Goal: Information Seeking & Learning: Find specific fact

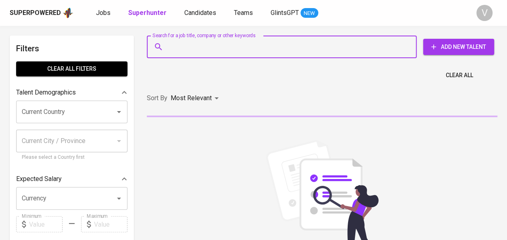
paste input "[EMAIL_ADDRESS][DOMAIN_NAME]"
click at [201, 51] on input "Search for a job title, company or other keywords" at bounding box center [284, 46] width 234 height 15
type input "[EMAIL_ADDRESS][DOMAIN_NAME]"
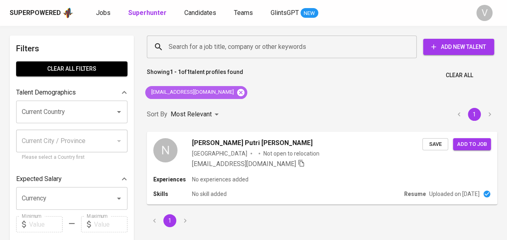
click at [237, 89] on icon at bounding box center [240, 91] width 7 height 7
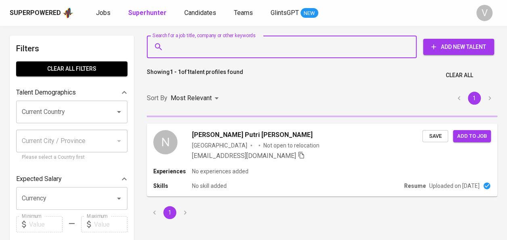
click at [197, 43] on input "Search for a job title, company or other keywords" at bounding box center [284, 46] width 234 height 15
paste input "[PERSON_NAME][EMAIL_ADDRESS][PERSON_NAME][DOMAIN_NAME]"
type input "[PERSON_NAME][EMAIL_ADDRESS][PERSON_NAME][DOMAIN_NAME]"
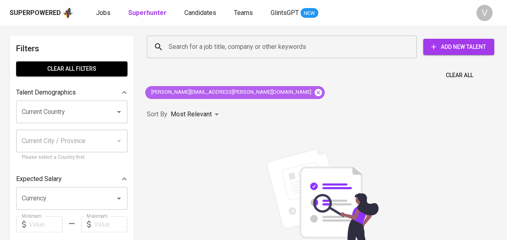
click at [315, 92] on icon at bounding box center [318, 91] width 7 height 7
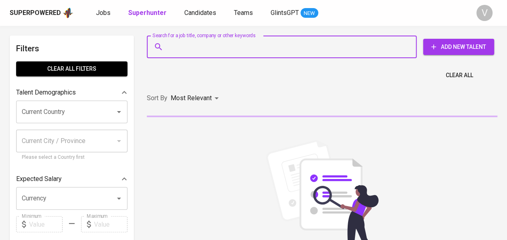
click at [183, 49] on input "Search for a job title, company or other keywords" at bounding box center [284, 46] width 234 height 15
paste input "[PERSON_NAME][EMAIL_ADDRESS][PERSON_NAME][DOMAIN_NAME]"
type input "[PERSON_NAME][EMAIL_ADDRESS][PERSON_NAME][DOMAIN_NAME]"
